Goal: Task Accomplishment & Management: Complete application form

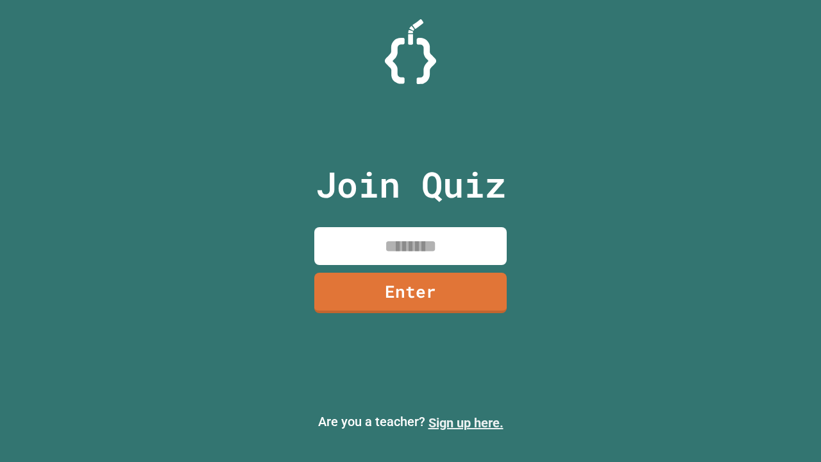
click at [466, 423] on link "Sign up here." at bounding box center [465, 422] width 75 height 15
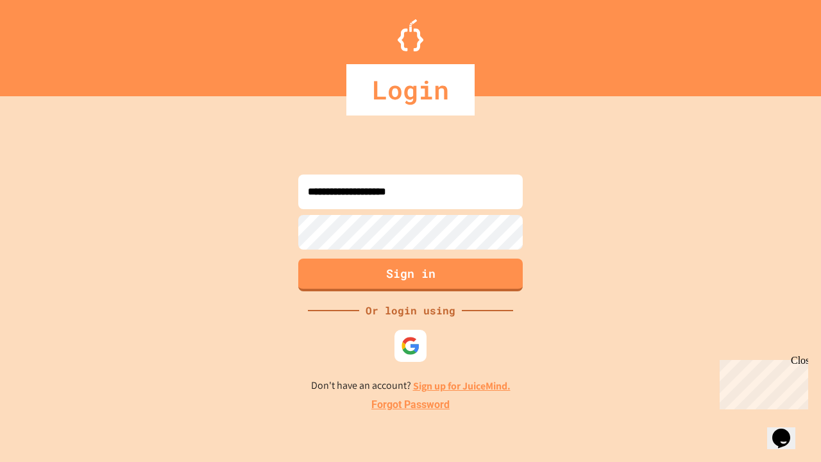
type input "**********"
